Goal: Check status: Check status

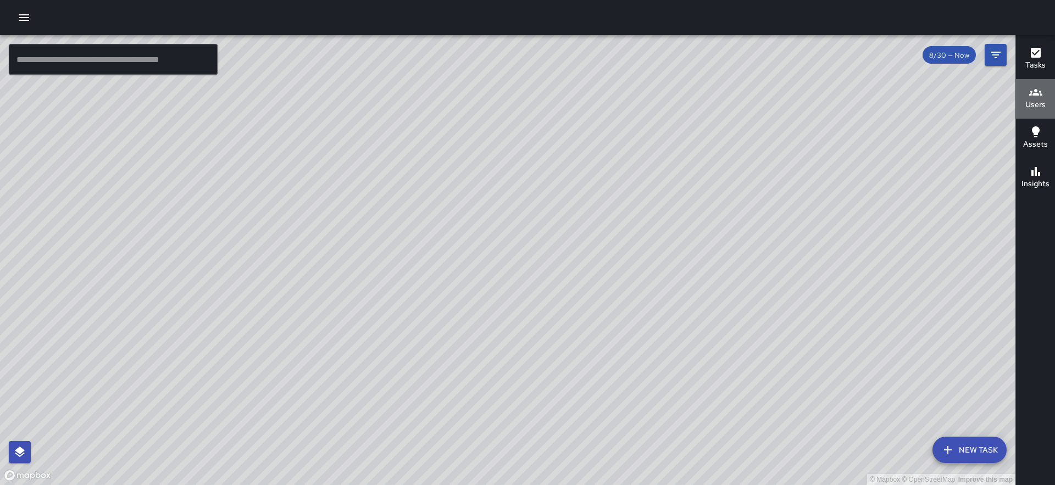
click at [1031, 102] on h6 "Users" at bounding box center [1036, 105] width 20 height 12
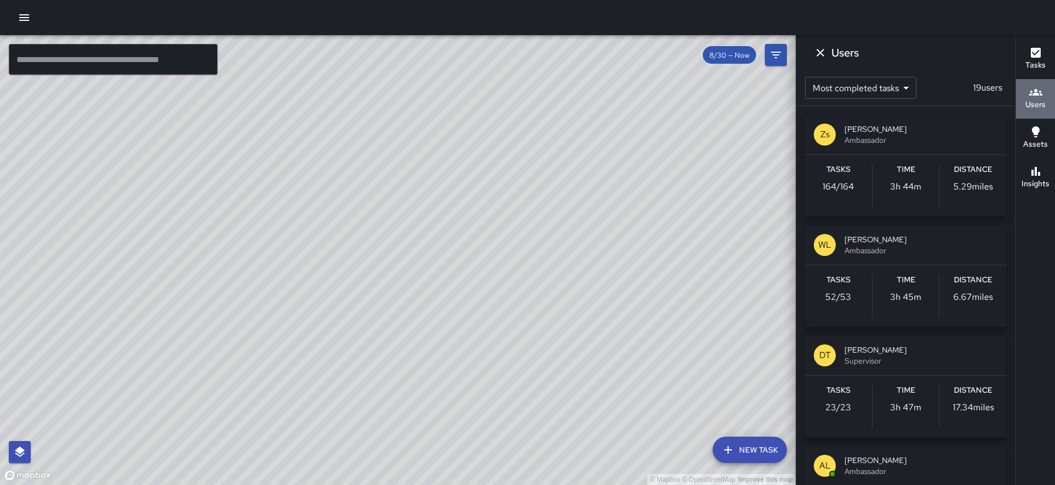
click at [1031, 102] on h6 "Users" at bounding box center [1036, 105] width 20 height 12
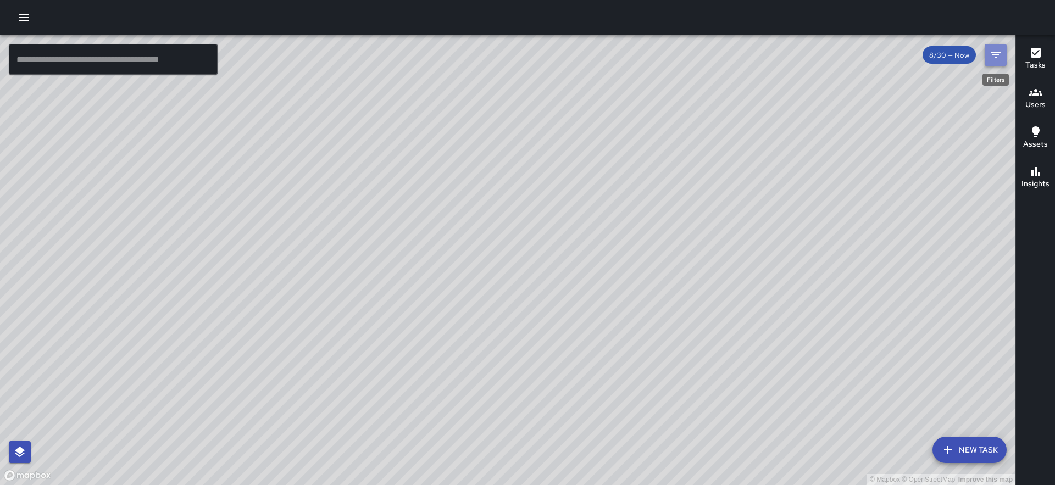
click at [993, 58] on icon "Filters" at bounding box center [996, 54] width 13 height 13
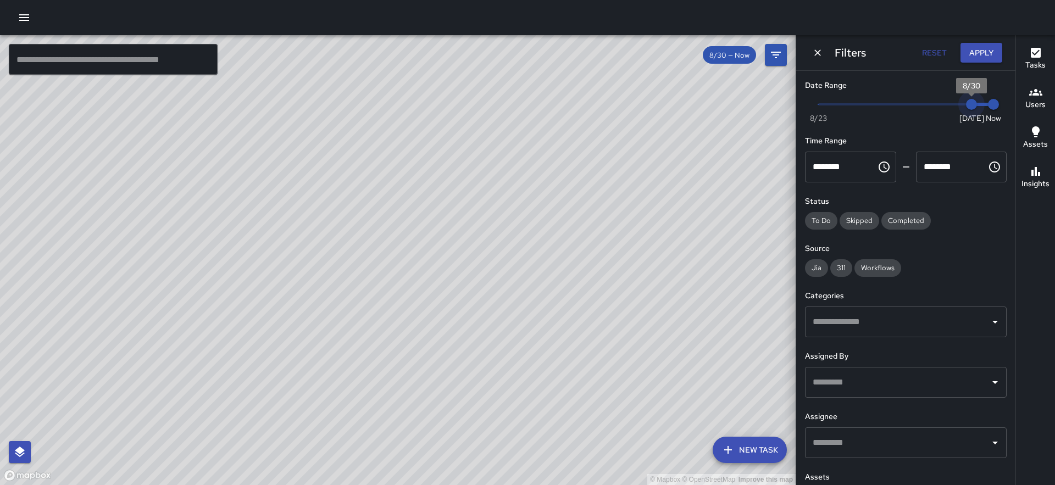
type input "*"
drag, startPoint x: 963, startPoint y: 108, endPoint x: 953, endPoint y: 108, distance: 9.9
click at [953, 108] on span "8/29" at bounding box center [949, 104] width 11 height 11
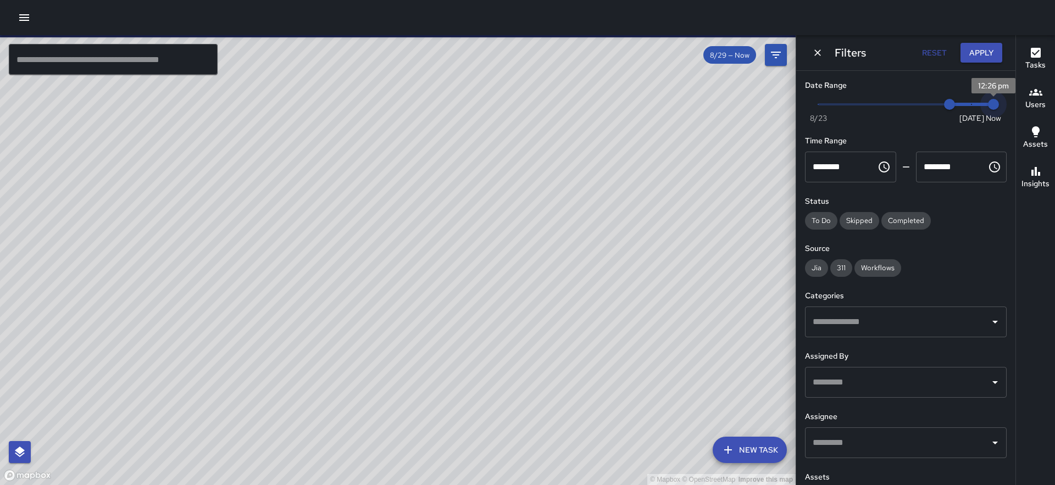
type input "*"
drag, startPoint x: 990, startPoint y: 110, endPoint x: 972, endPoint y: 112, distance: 17.7
click at [972, 110] on span "8/30" at bounding box center [971, 104] width 11 height 11
click at [984, 54] on button "Apply" at bounding box center [982, 53] width 42 height 20
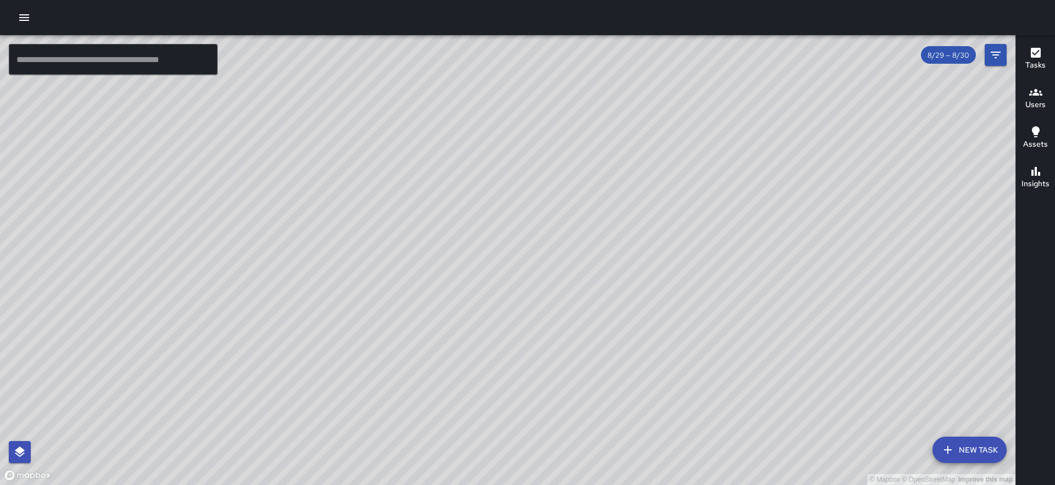
drag, startPoint x: 647, startPoint y: 471, endPoint x: 692, endPoint y: 335, distance: 143.4
click at [692, 335] on div "© Mapbox © OpenStreetMap Improve this map" at bounding box center [508, 260] width 1016 height 450
click at [996, 59] on icon "Filters" at bounding box center [996, 54] width 13 height 13
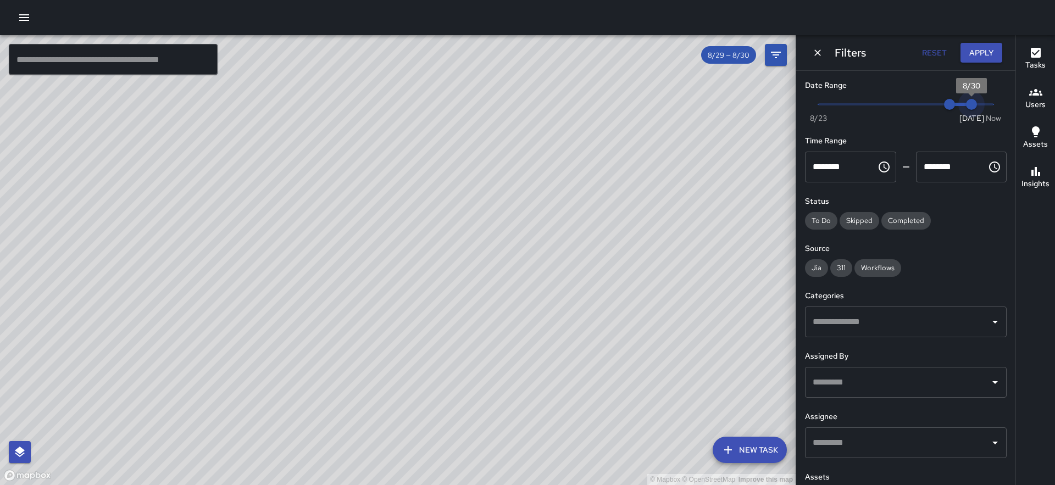
drag, startPoint x: 964, startPoint y: 107, endPoint x: 936, endPoint y: 107, distance: 27.5
click at [936, 107] on span "Now [DATE] 8/29 8/30" at bounding box center [906, 104] width 175 height 16
type input "*"
drag, startPoint x: 940, startPoint y: 107, endPoint x: 930, endPoint y: 108, distance: 10.5
click at [930, 108] on span "8/28" at bounding box center [927, 104] width 11 height 11
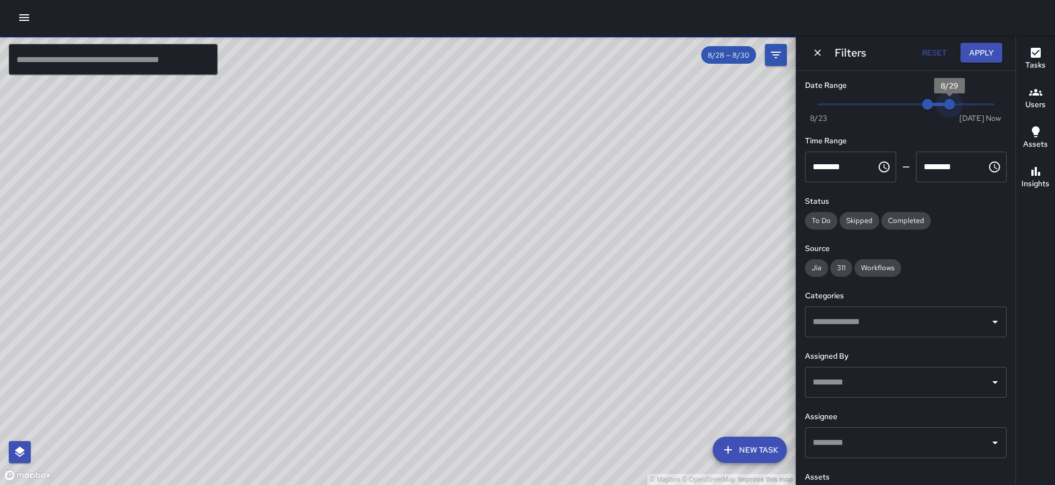
drag, startPoint x: 961, startPoint y: 107, endPoint x: 947, endPoint y: 107, distance: 14.3
click at [947, 107] on span "8/29" at bounding box center [949, 104] width 11 height 11
drag, startPoint x: 925, startPoint y: 109, endPoint x: 940, endPoint y: 112, distance: 15.5
click at [940, 112] on span "Now [DATE] 8/28 8/29" at bounding box center [906, 104] width 175 height 16
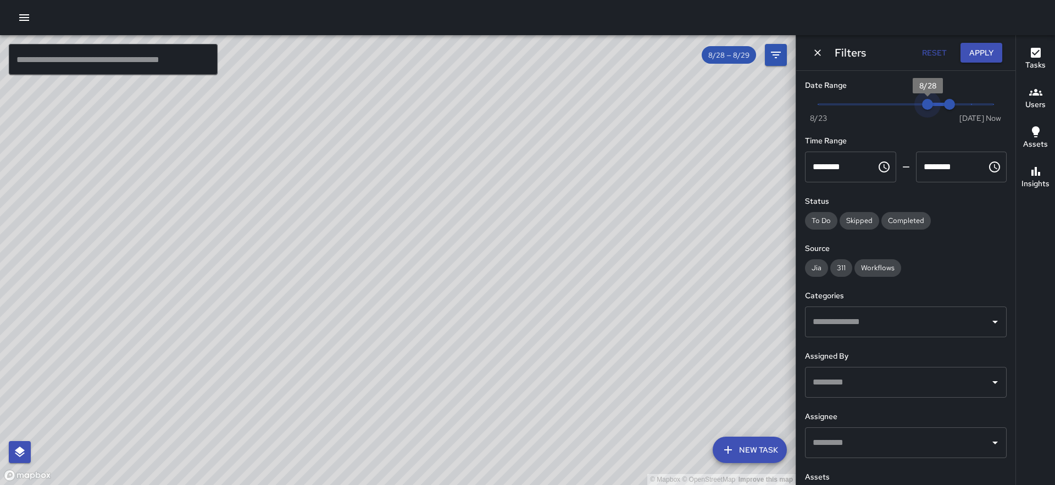
drag, startPoint x: 920, startPoint y: 110, endPoint x: 943, endPoint y: 108, distance: 23.2
click at [943, 108] on span "Now [DATE] 8/28 8/29" at bounding box center [906, 104] width 175 height 16
type input "*"
drag, startPoint x: 943, startPoint y: 108, endPoint x: 955, endPoint y: 106, distance: 12.3
click at [966, 106] on span "8/30" at bounding box center [971, 104] width 11 height 11
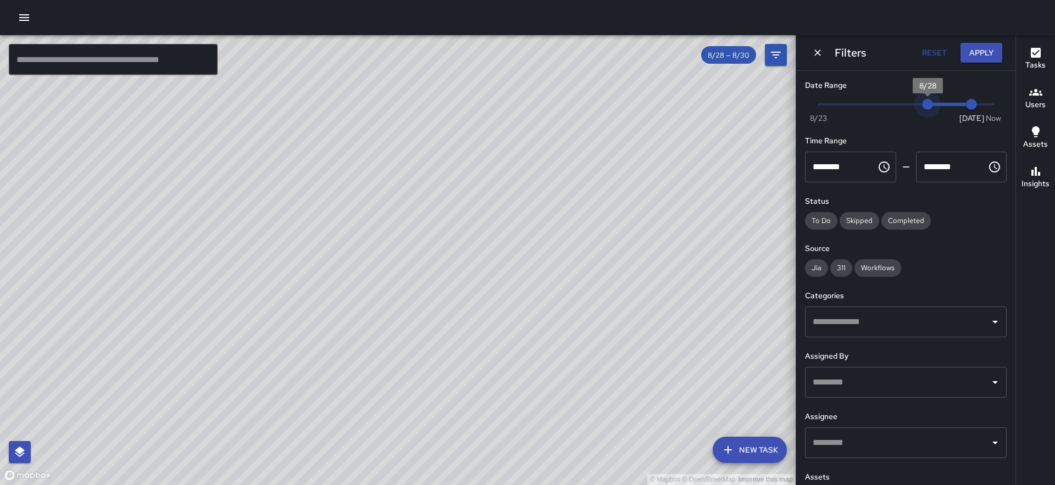
type input "*"
drag, startPoint x: 918, startPoint y: 104, endPoint x: 936, endPoint y: 107, distance: 17.8
click at [944, 107] on span "8/29" at bounding box center [949, 104] width 11 height 11
click at [811, 56] on button "Dismiss" at bounding box center [818, 53] width 16 height 16
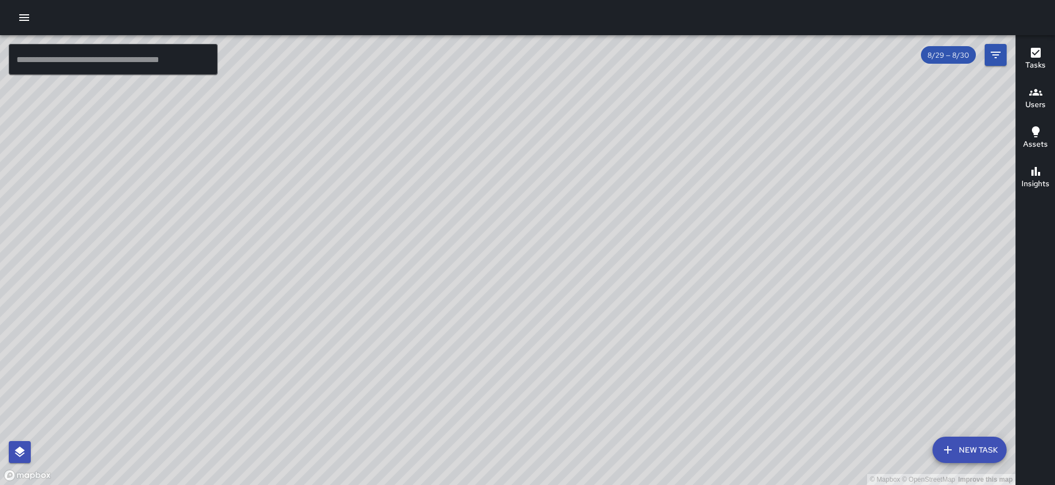
drag, startPoint x: 292, startPoint y: 336, endPoint x: 405, endPoint y: 341, distance: 112.3
click at [405, 341] on div "© Mapbox © OpenStreetMap Improve this map" at bounding box center [508, 260] width 1016 height 450
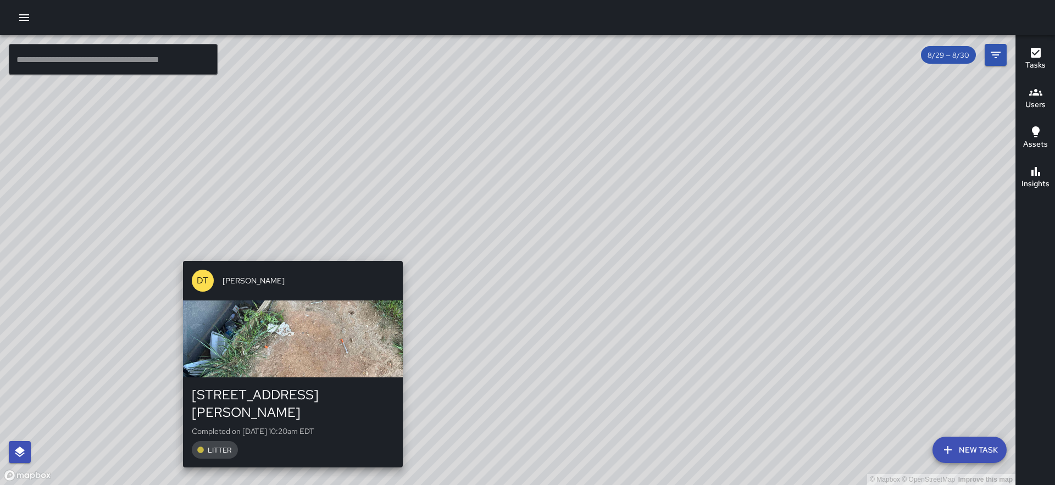
click at [296, 257] on div "DT [PERSON_NAME] [STREET_ADDRESS][PERSON_NAME] Completed on [DATE] 10:20am EDT …" at bounding box center [293, 364] width 229 height 215
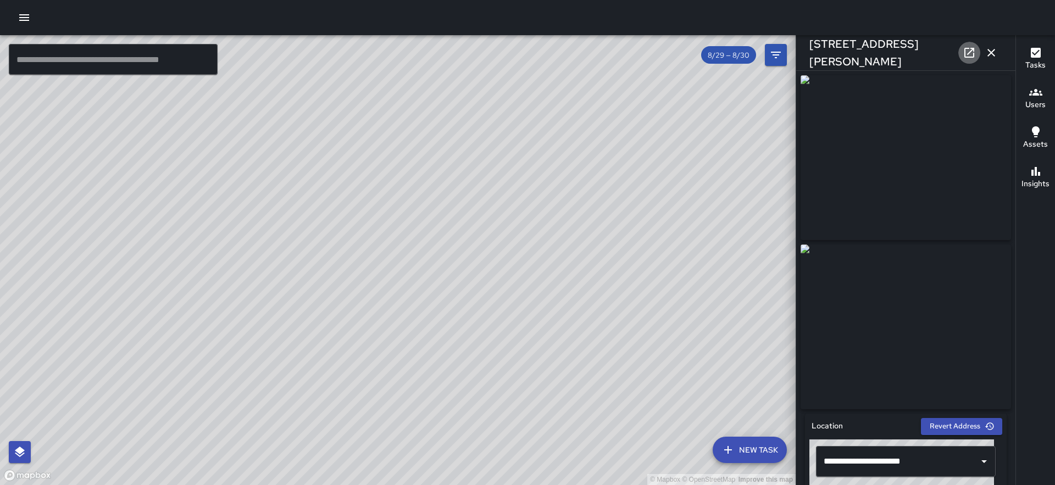
click at [974, 49] on icon at bounding box center [970, 53] width 10 height 10
click at [505, 91] on div "DT [PERSON_NAME] [STREET_ADDRESS][PERSON_NAME] Completed on [DATE] 10:15am EDT …" at bounding box center [506, 195] width 229 height 215
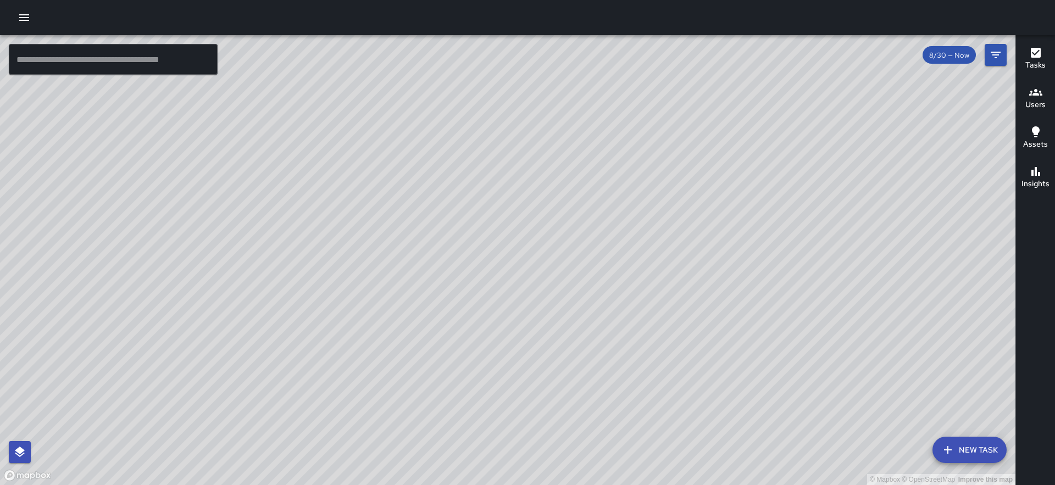
drag, startPoint x: 543, startPoint y: 268, endPoint x: 501, endPoint y: 298, distance: 51.6
click at [501, 298] on div "© Mapbox © OpenStreetMap Improve this map" at bounding box center [508, 260] width 1016 height 450
